Goal: Navigation & Orientation: Find specific page/section

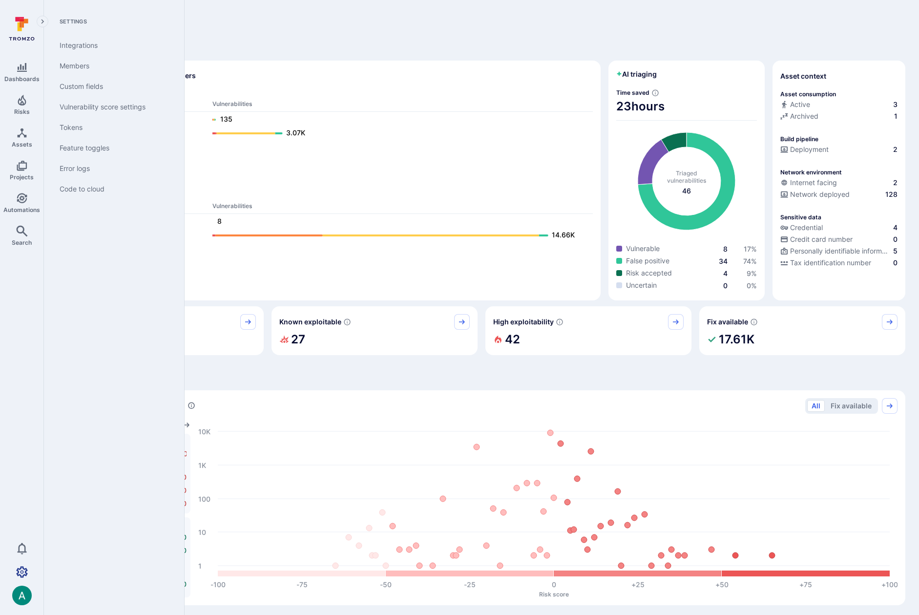
click at [17, 567] on icon "Settings" at bounding box center [22, 572] width 12 height 12
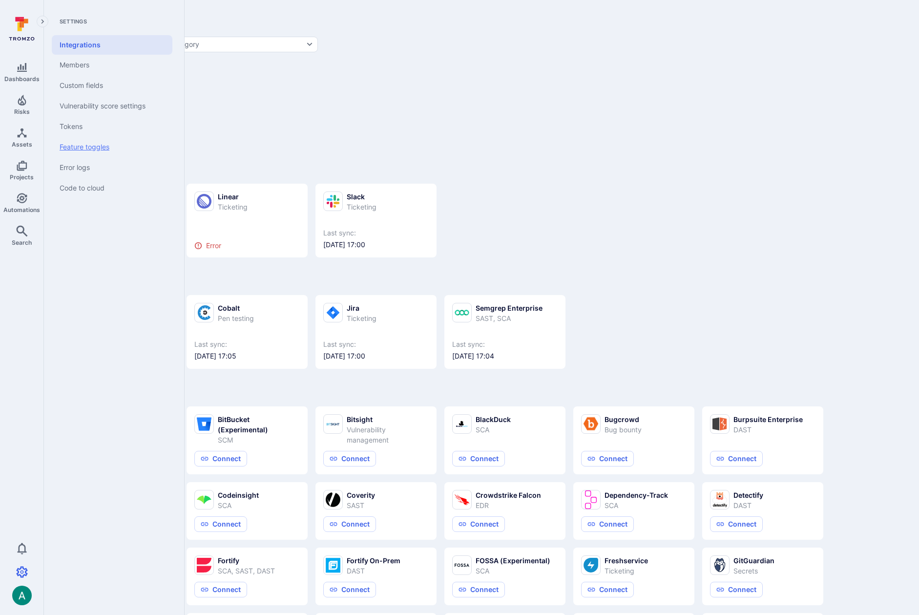
click at [92, 147] on link "Feature toggles" at bounding box center [112, 147] width 121 height 21
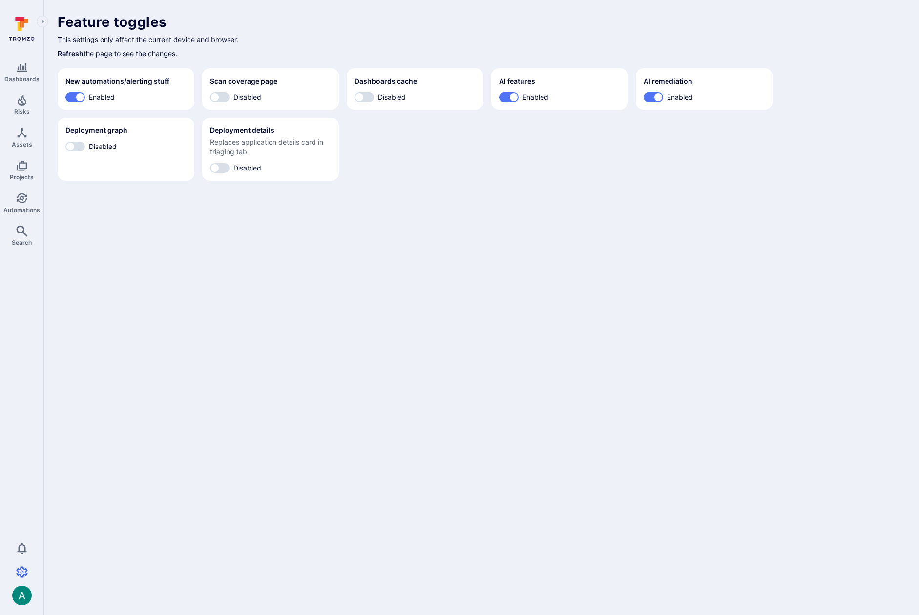
click at [103, 147] on span "Disabled" at bounding box center [103, 146] width 28 height 10
click at [85, 147] on input "Disabled" at bounding box center [70, 147] width 29 height 10
checkbox input "true"
click at [241, 166] on span "Disabled" at bounding box center [247, 168] width 28 height 10
click at [230, 166] on input "Disabled" at bounding box center [214, 168] width 29 height 10
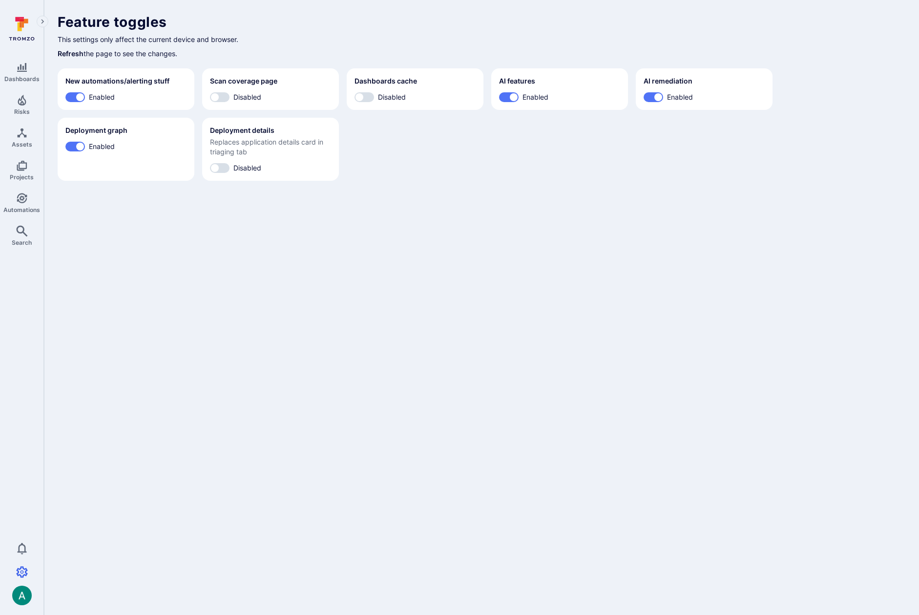
checkbox input "true"
drag, startPoint x: 524, startPoint y: 217, endPoint x: 350, endPoint y: 164, distance: 182.4
click at [523, 217] on body "Dashboards Risks Assets Projects Automations Search 0 Settings Integrations Mem…" at bounding box center [459, 307] width 919 height 615
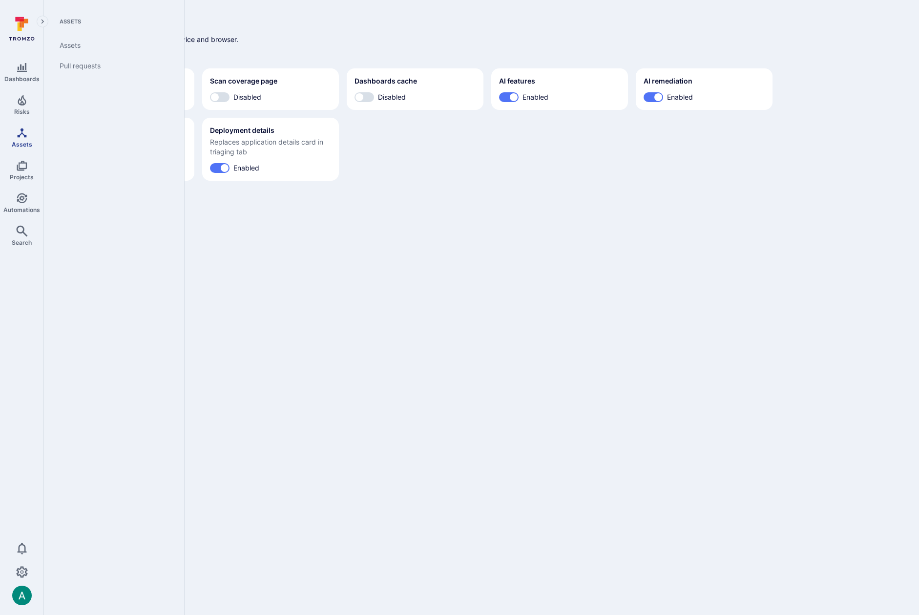
click at [25, 137] on icon "Assets" at bounding box center [22, 133] width 12 height 12
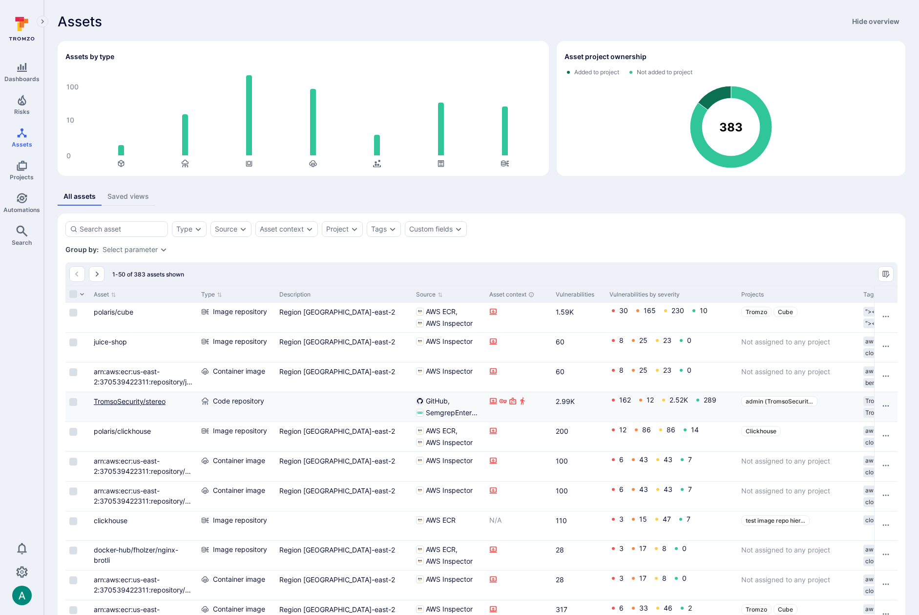
click at [134, 402] on link "TromsoSecurity/stereo" at bounding box center [130, 401] width 72 height 8
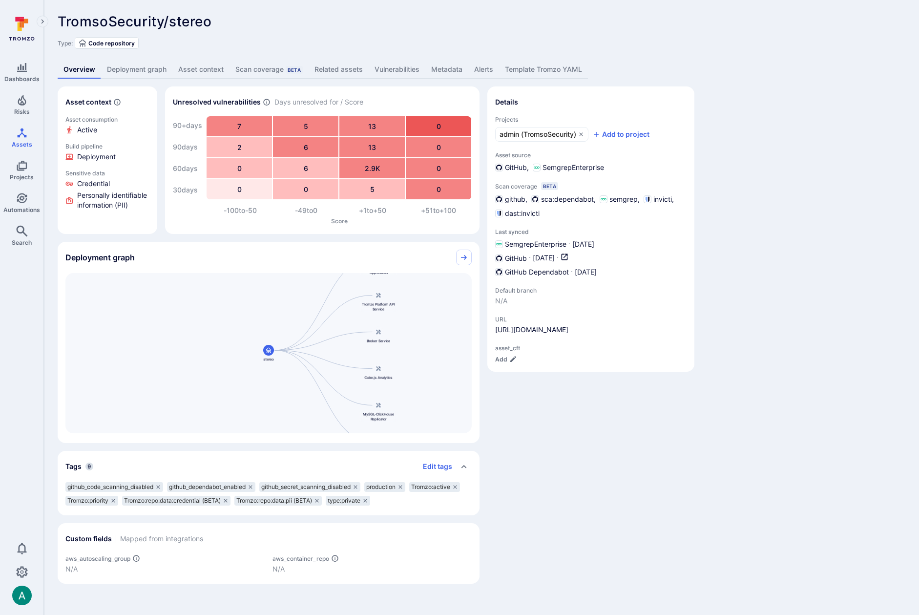
click at [128, 68] on link "Deployment graph" at bounding box center [136, 70] width 71 height 18
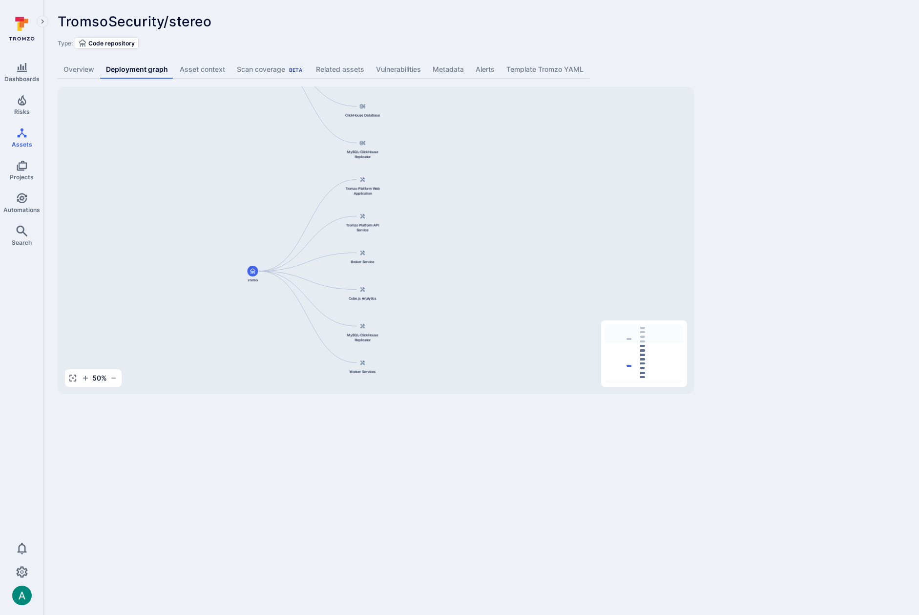
drag, startPoint x: 365, startPoint y: 246, endPoint x: 297, endPoint y: 170, distance: 102.4
click at [297, 170] on div "Cube.js Analytics Container Registry Broker Service Broker Client Development S…" at bounding box center [376, 240] width 637 height 308
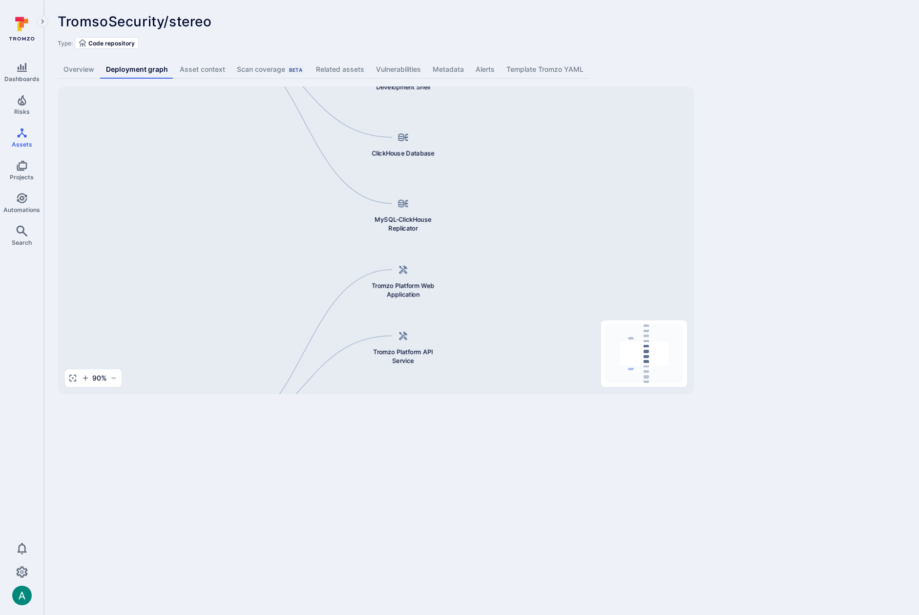
drag, startPoint x: 438, startPoint y: 279, endPoint x: 545, endPoint y: 397, distance: 159.4
click at [545, 397] on div "TromsoSecurity/stereo ... Show more Type: Code repository Overview Deployment g…" at bounding box center [481, 204] width 875 height 408
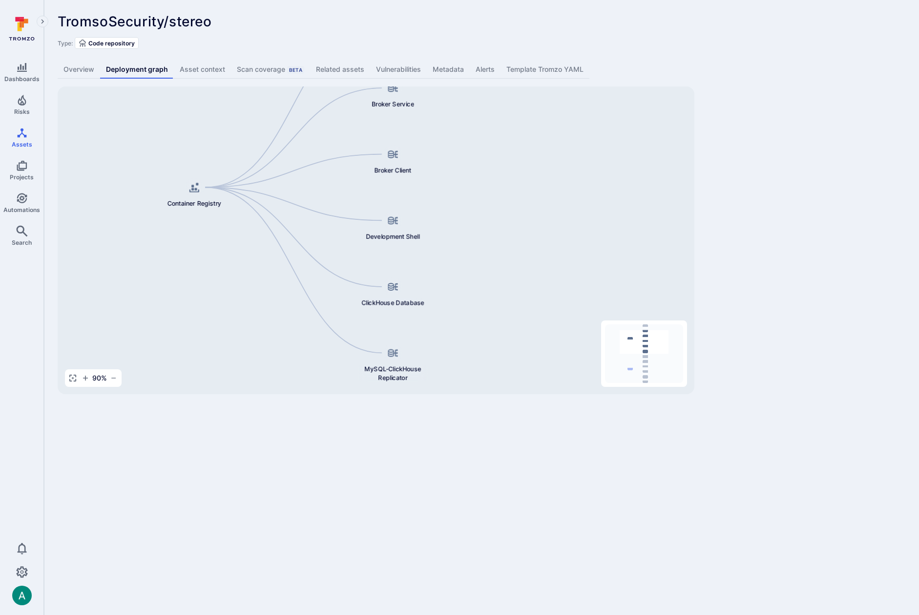
drag, startPoint x: 484, startPoint y: 161, endPoint x: 474, endPoint y: 310, distance: 148.8
click at [474, 310] on div "Cube.js Analytics Container Registry Broker Service Broker Client Development S…" at bounding box center [376, 240] width 637 height 308
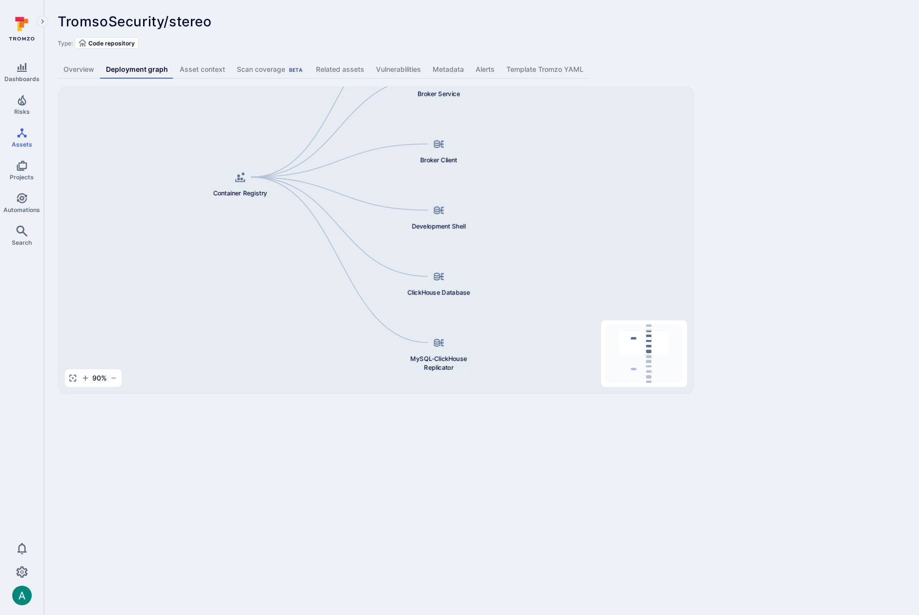
drag, startPoint x: 441, startPoint y: 138, endPoint x: 486, endPoint y: 127, distance: 47.0
click at [486, 127] on div "Cube.js Analytics Container Registry Broker Service Broker Client Development S…" at bounding box center [376, 240] width 637 height 308
drag, startPoint x: 538, startPoint y: 236, endPoint x: 525, endPoint y: 120, distance: 117.4
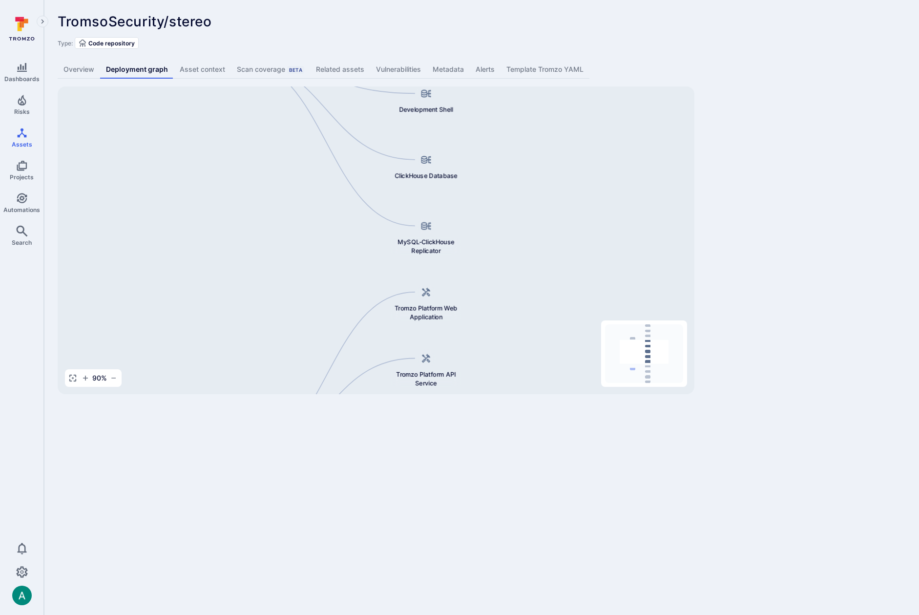
click at [525, 120] on div "Cube.js Analytics Container Registry Broker Service Broker Client Development S…" at bounding box center [376, 240] width 637 height 308
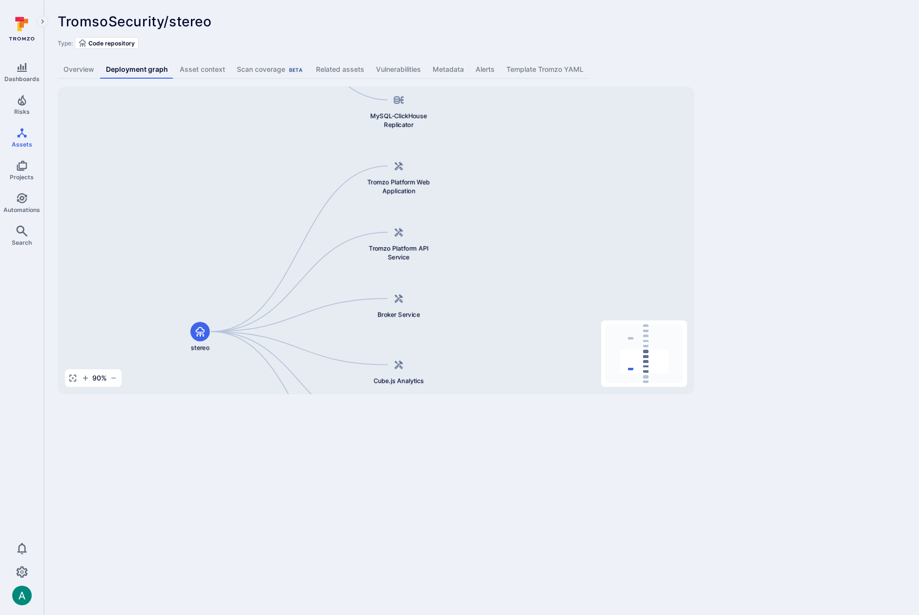
drag, startPoint x: 530, startPoint y: 248, endPoint x: 502, endPoint y: 119, distance: 132.0
click at [502, 119] on div "Cube.js Analytics Container Registry Broker Service Broker Client Development S…" at bounding box center [376, 240] width 637 height 308
